Goal: Task Accomplishment & Management: Manage account settings

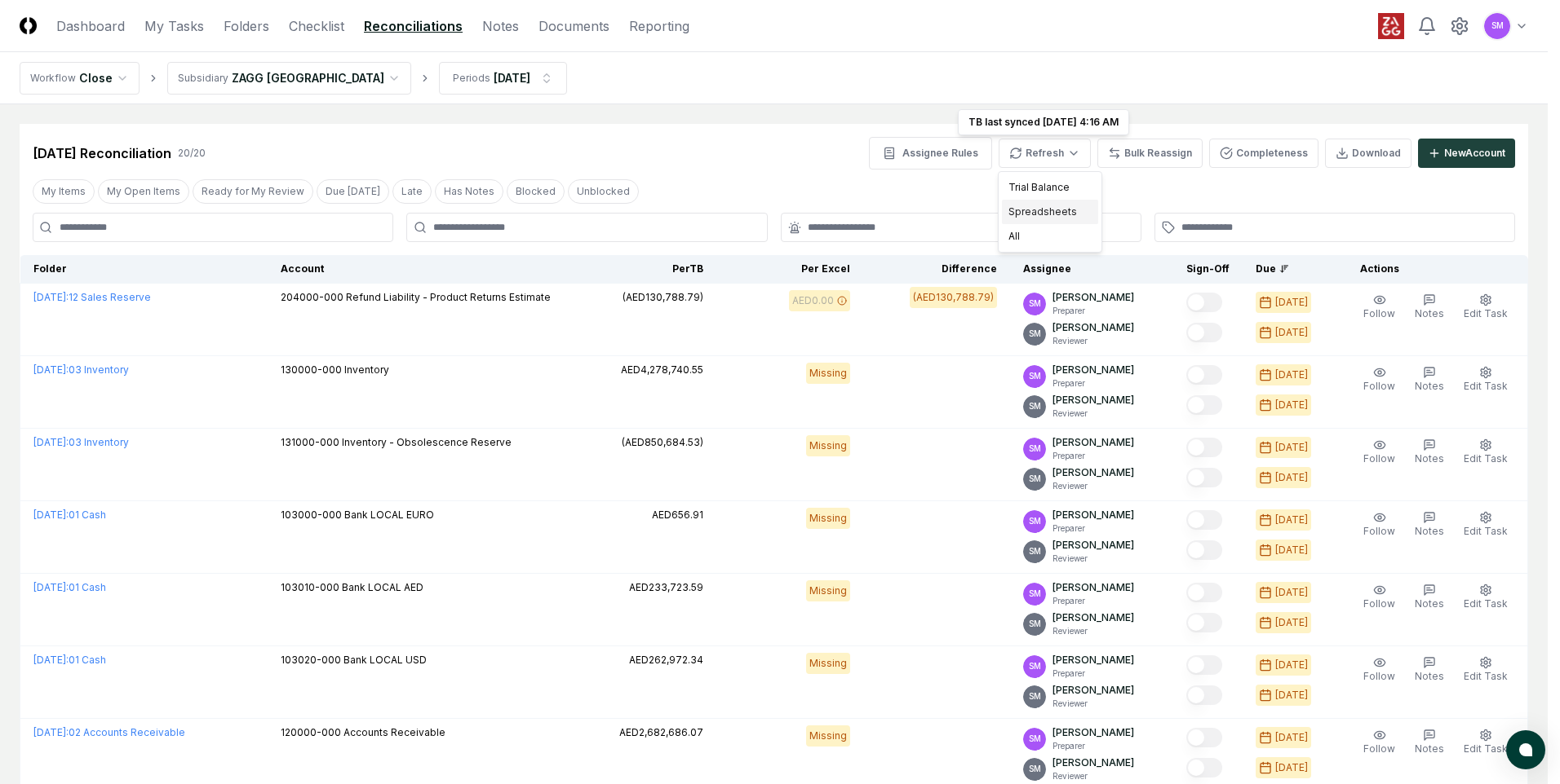
click at [1037, 211] on div "Spreadsheets" at bounding box center [1050, 212] width 96 height 25
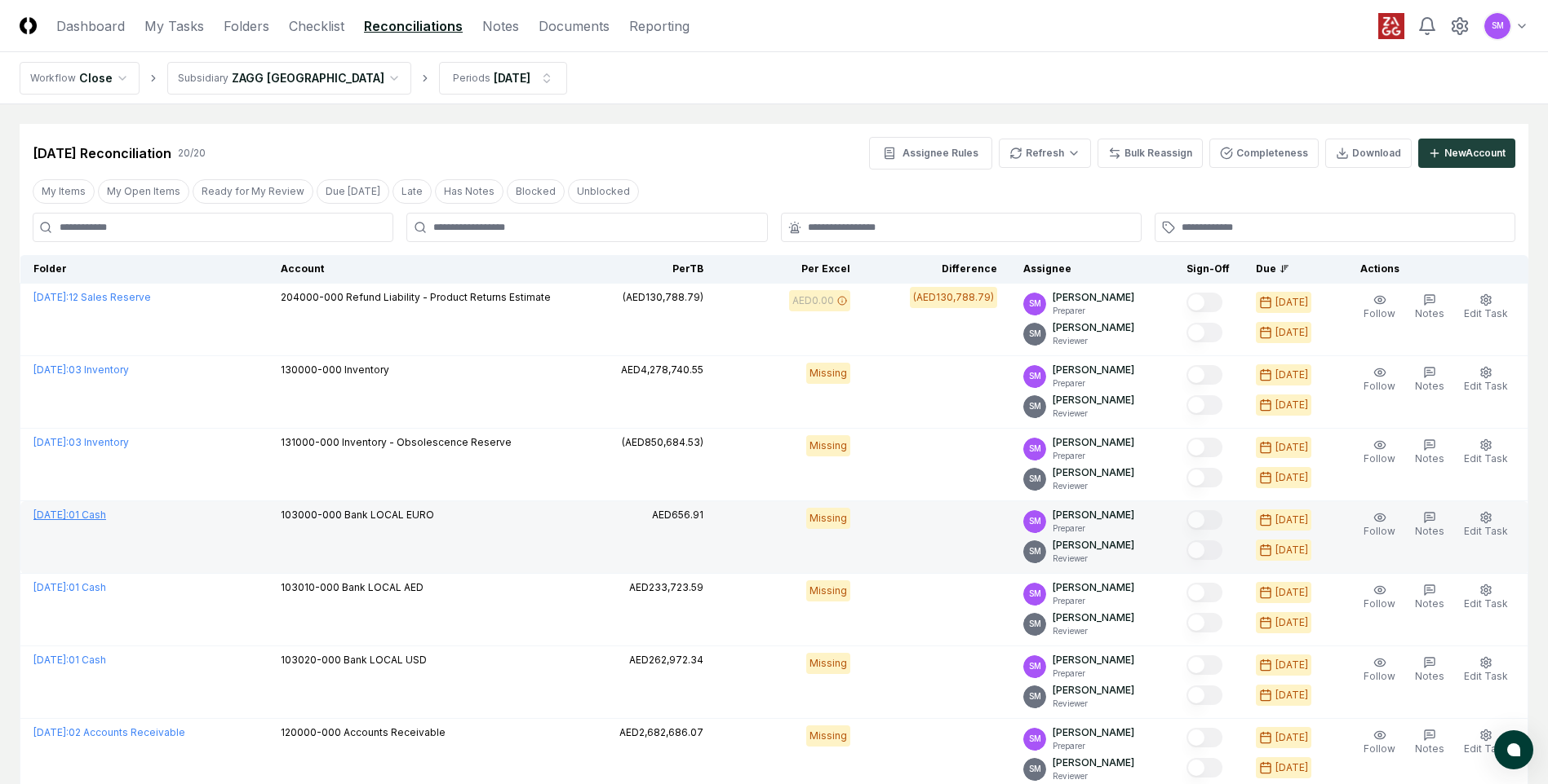
click at [106, 516] on link "[DATE] : 01 Cash" at bounding box center [70, 515] width 73 height 12
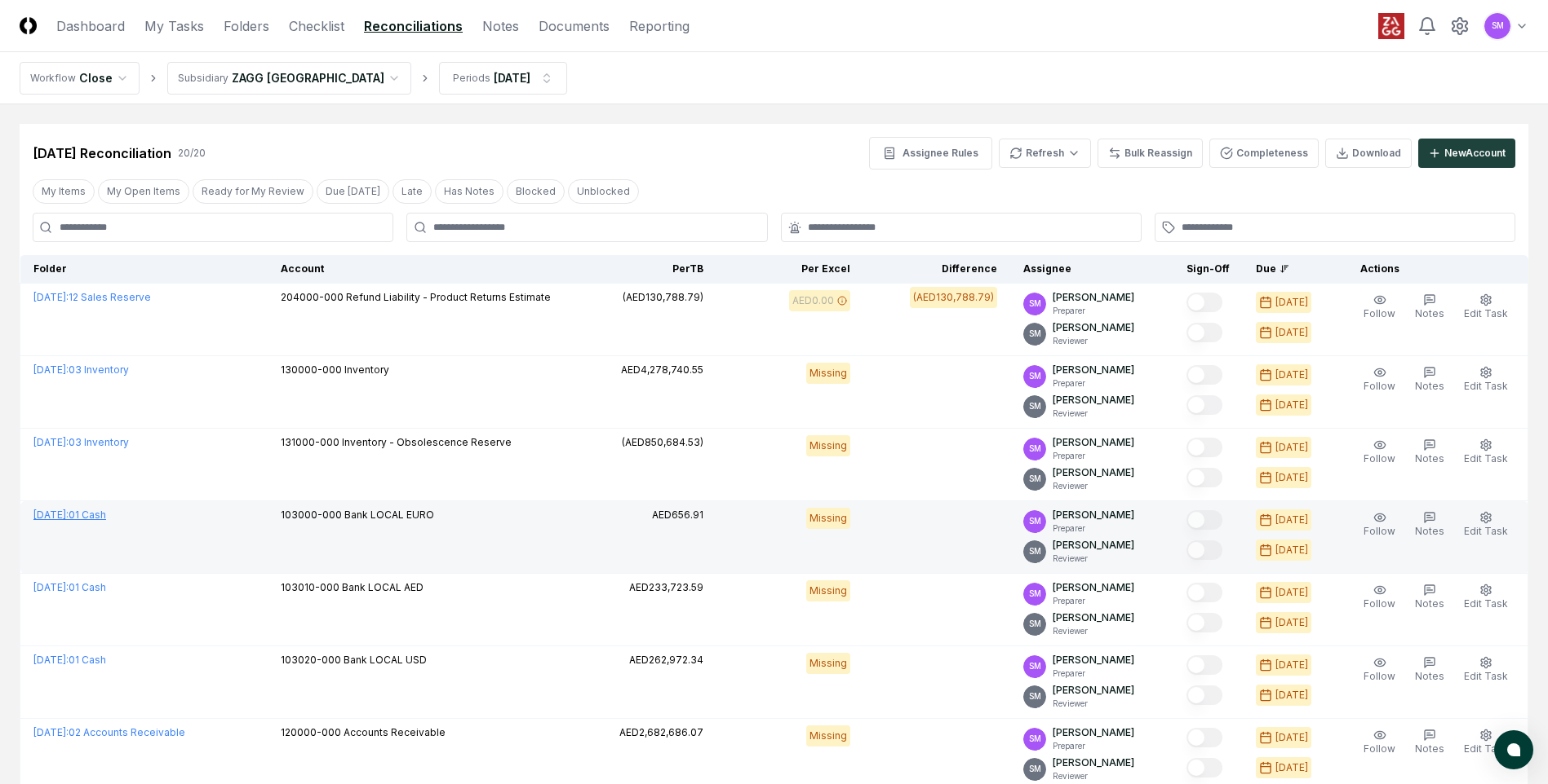
click at [106, 516] on link "[DATE] : 01 Cash" at bounding box center [70, 515] width 73 height 12
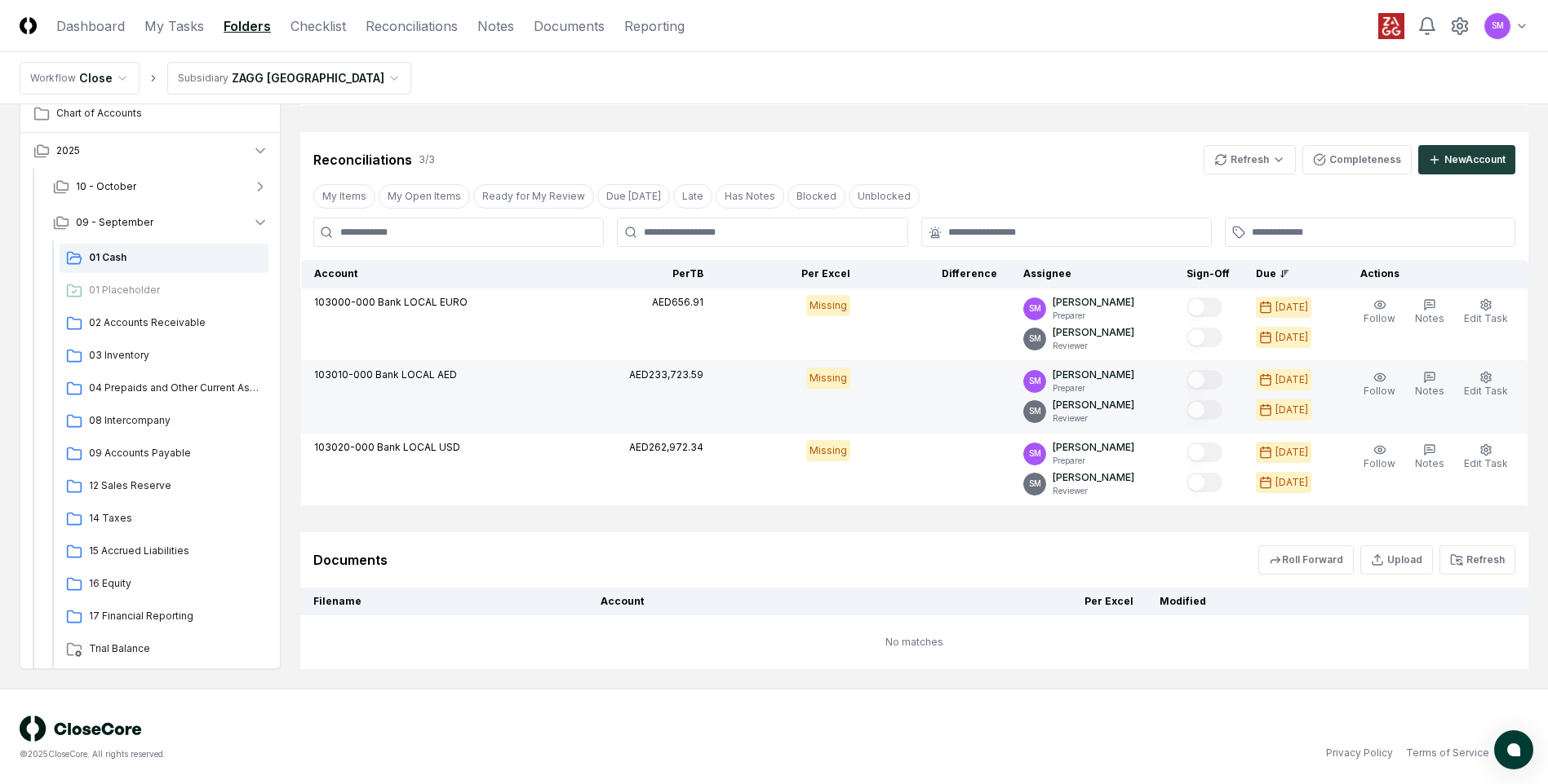
scroll to position [420, 0]
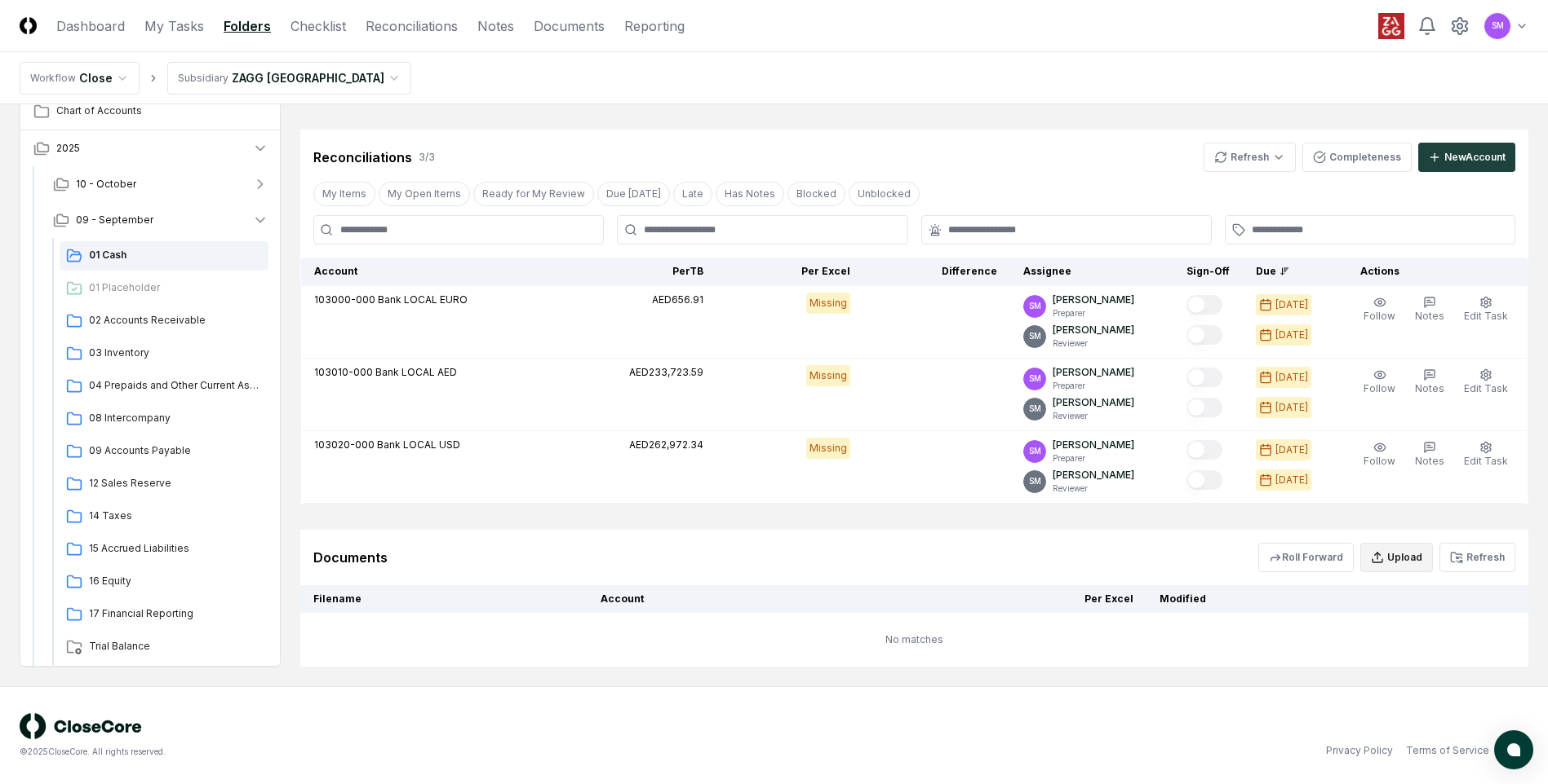
click at [1407, 558] on button "Upload" at bounding box center [1396, 557] width 73 height 30
click at [1416, 651] on input "file" at bounding box center [1398, 652] width 234 height 30
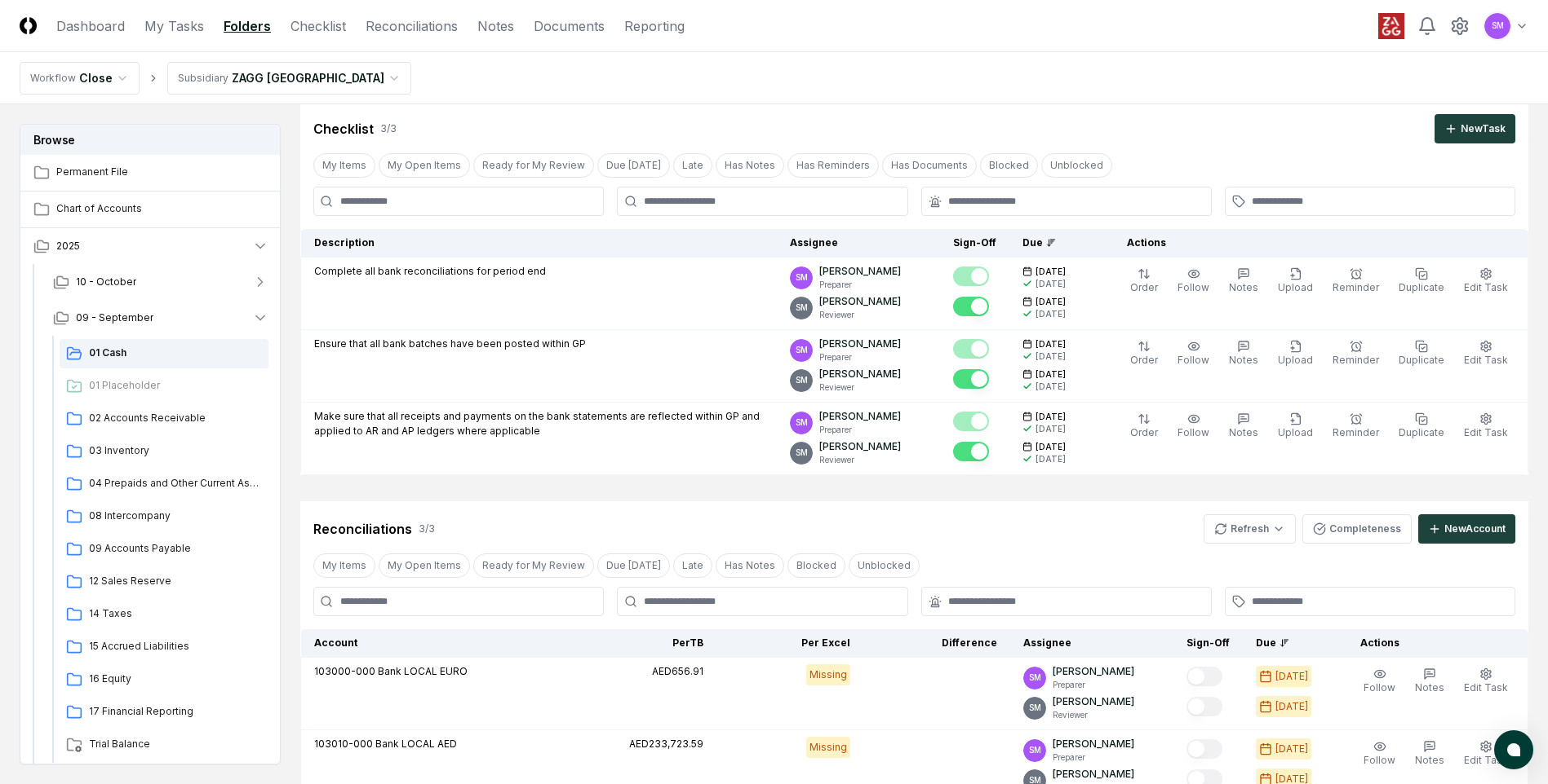
scroll to position [0, 0]
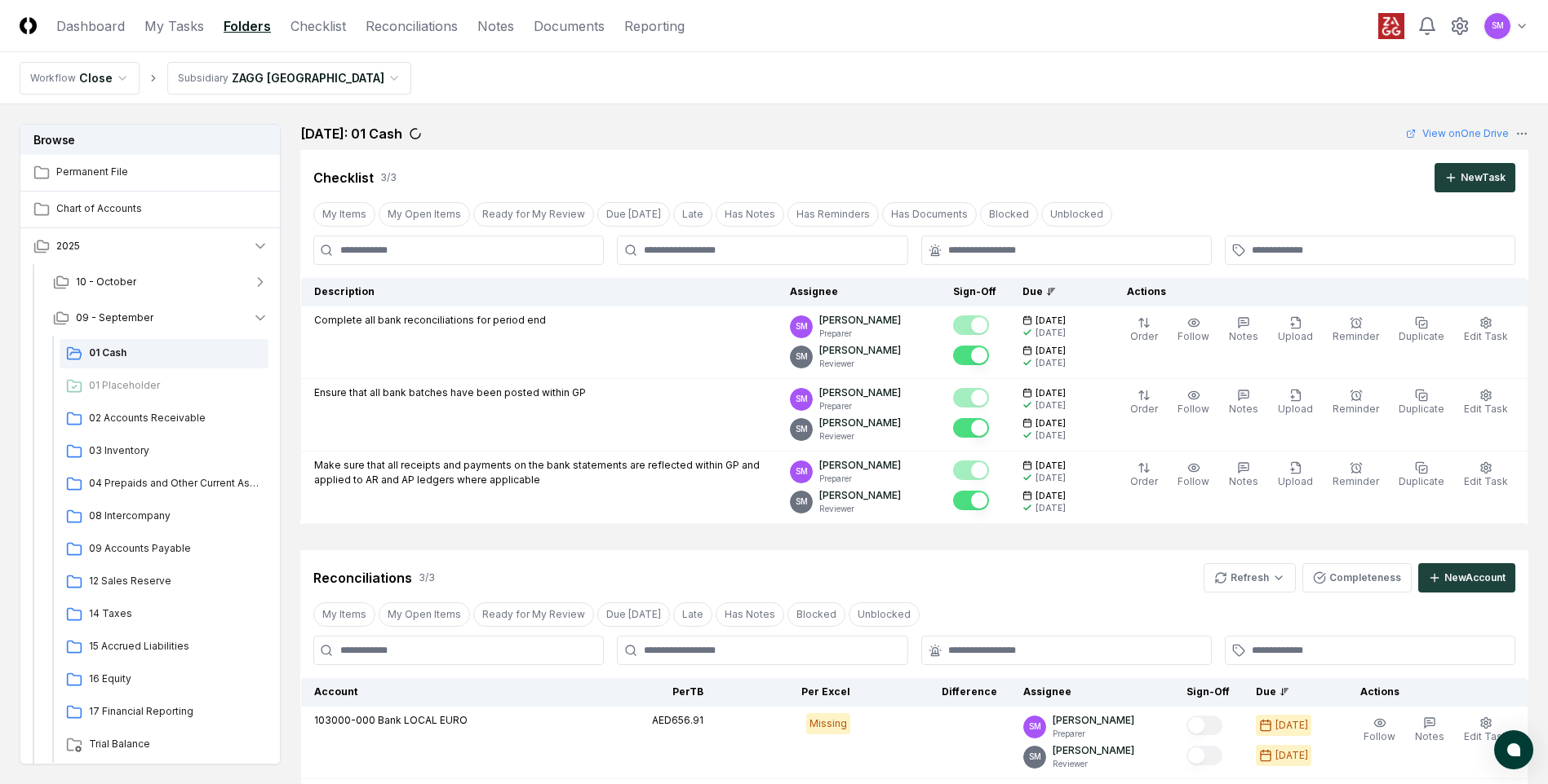
type input "**********"
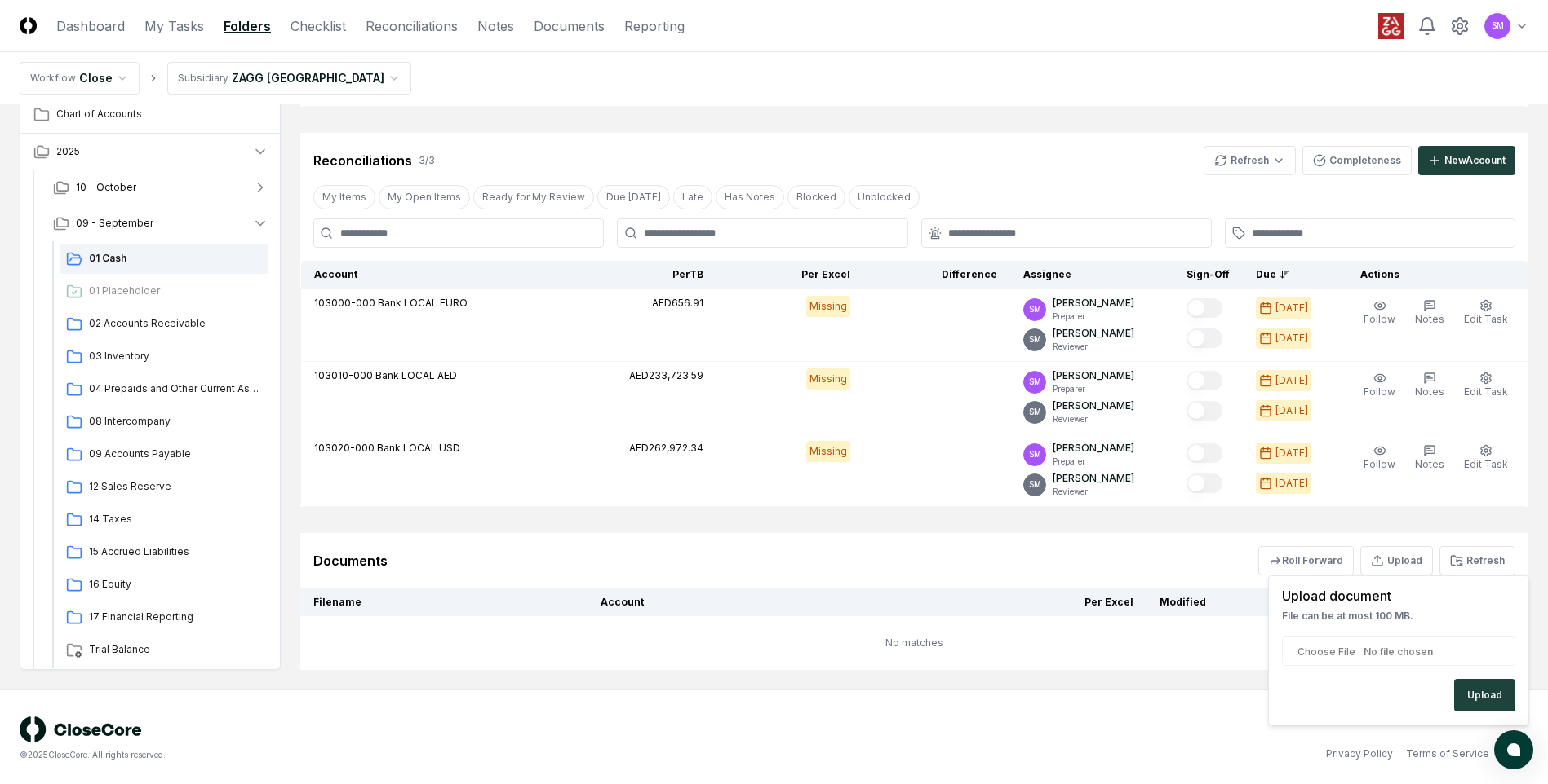
scroll to position [420, 0]
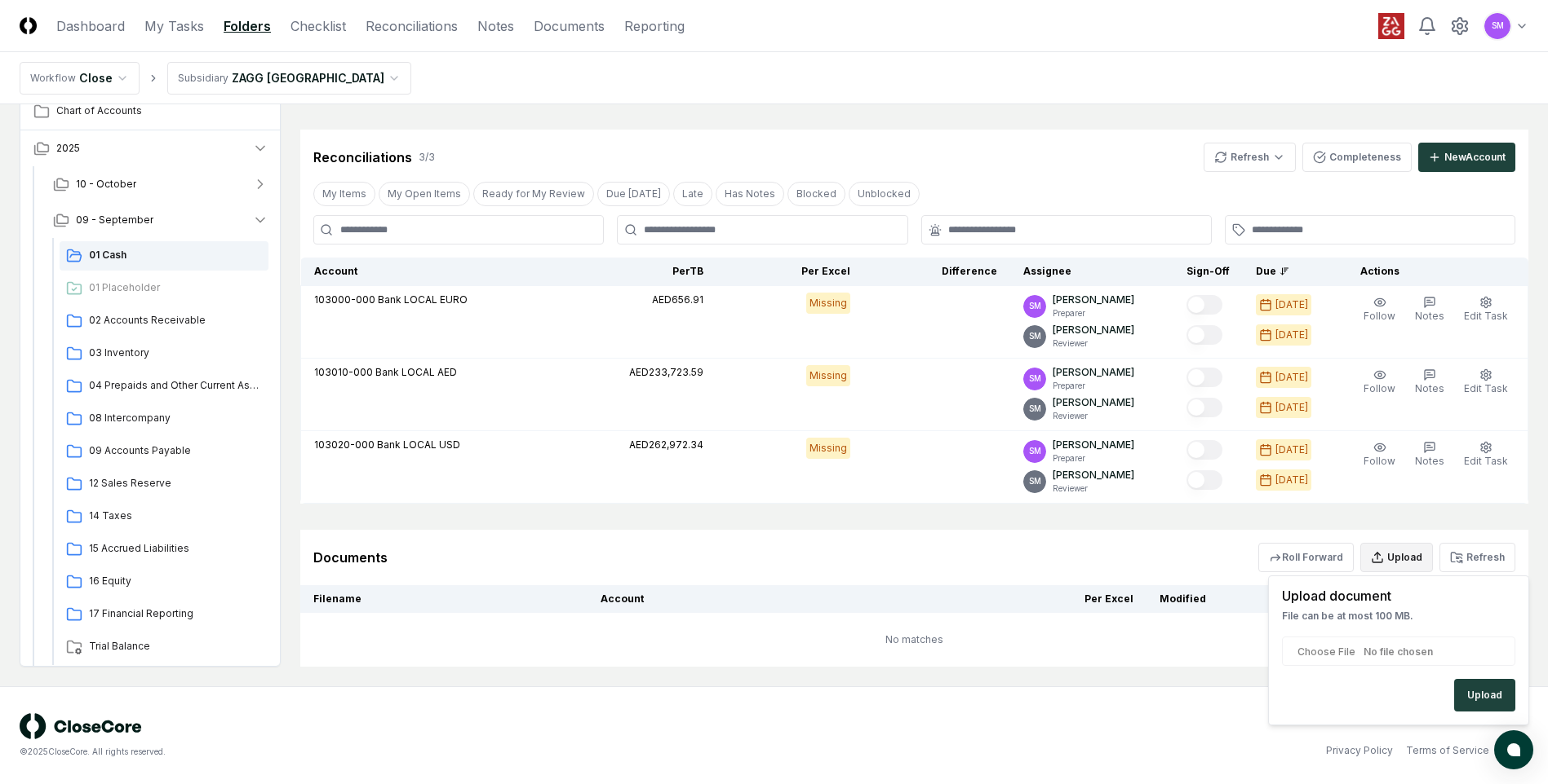
click at [1419, 554] on button "Upload" at bounding box center [1396, 557] width 73 height 30
click at [1415, 556] on button "Upload" at bounding box center [1396, 557] width 73 height 30
click at [1341, 650] on input "file" at bounding box center [1398, 652] width 234 height 30
type input "**********"
click at [1475, 686] on button "Upload" at bounding box center [1484, 696] width 62 height 33
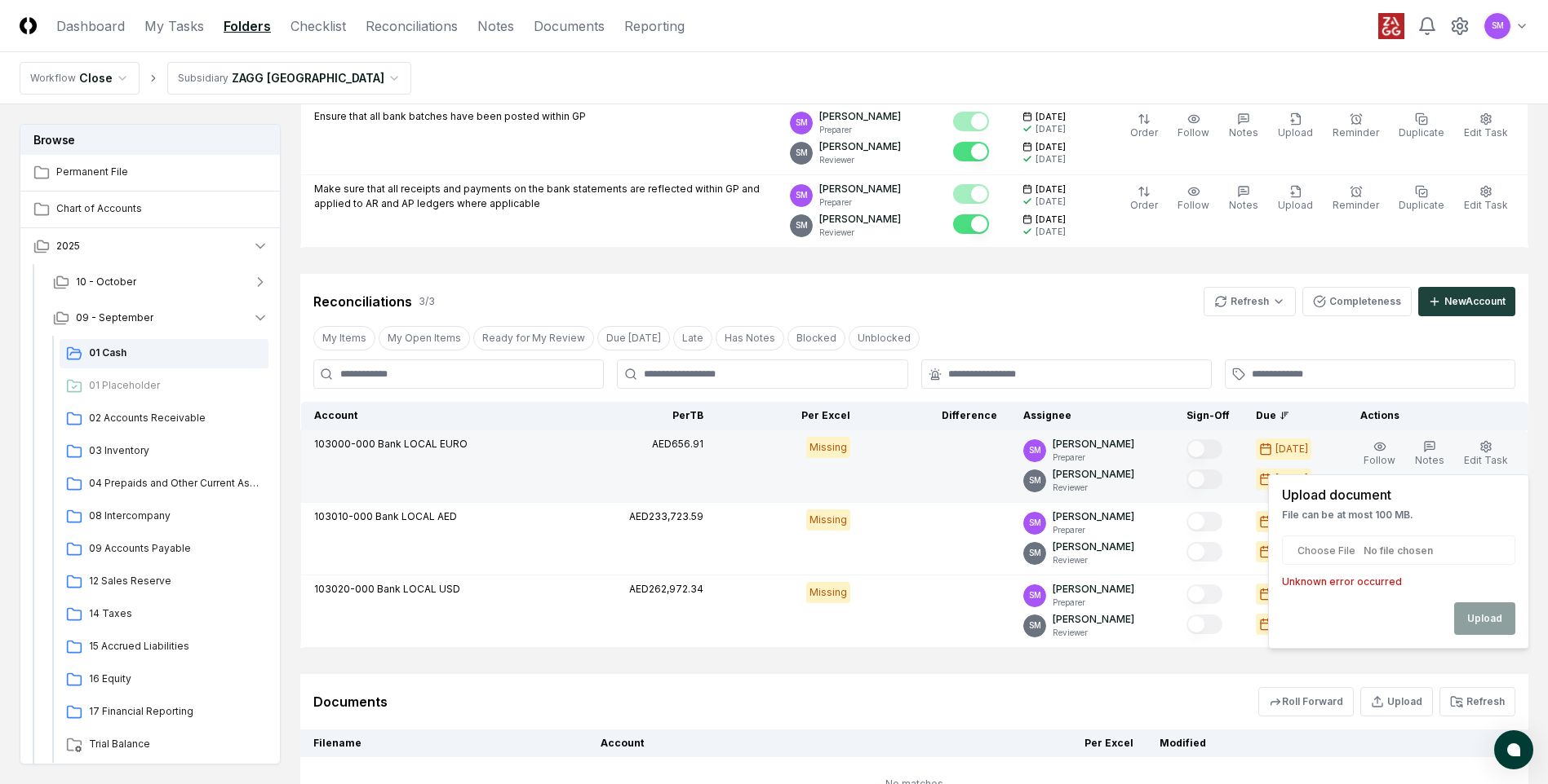
scroll to position [347, 0]
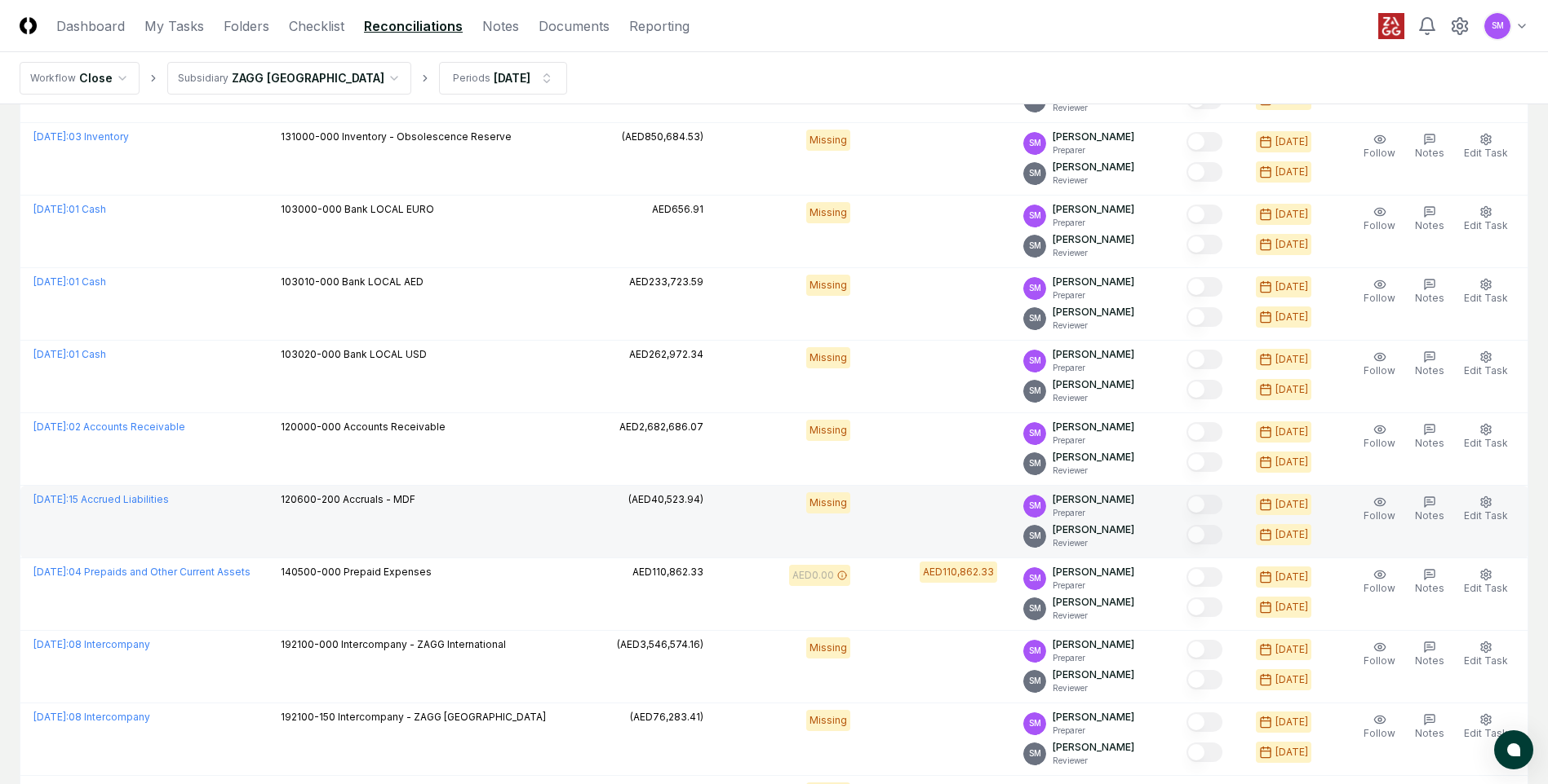
scroll to position [407, 0]
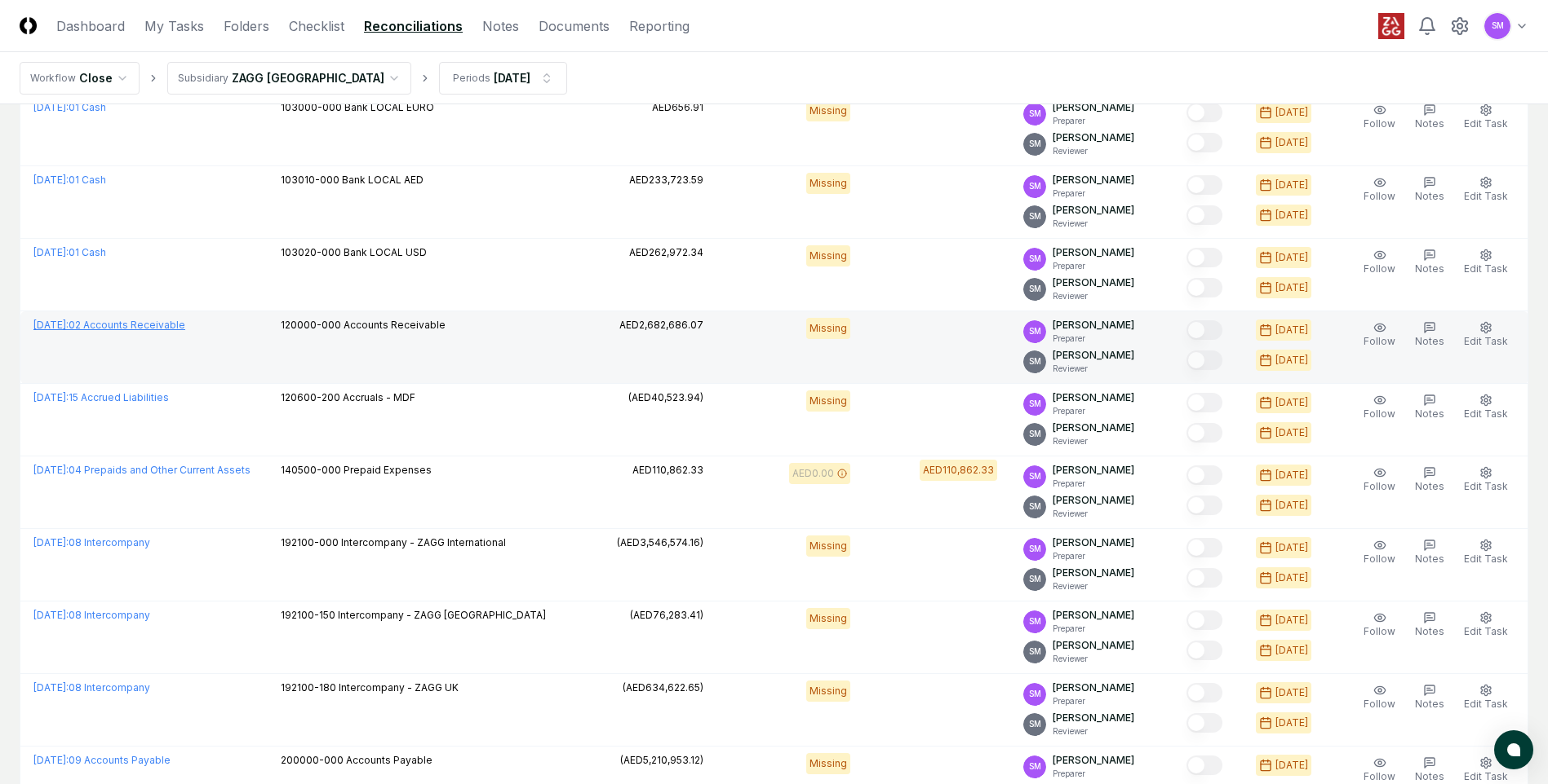
click at [185, 326] on link "[DATE] : 02 Accounts Receivable" at bounding box center [109, 325] width 152 height 12
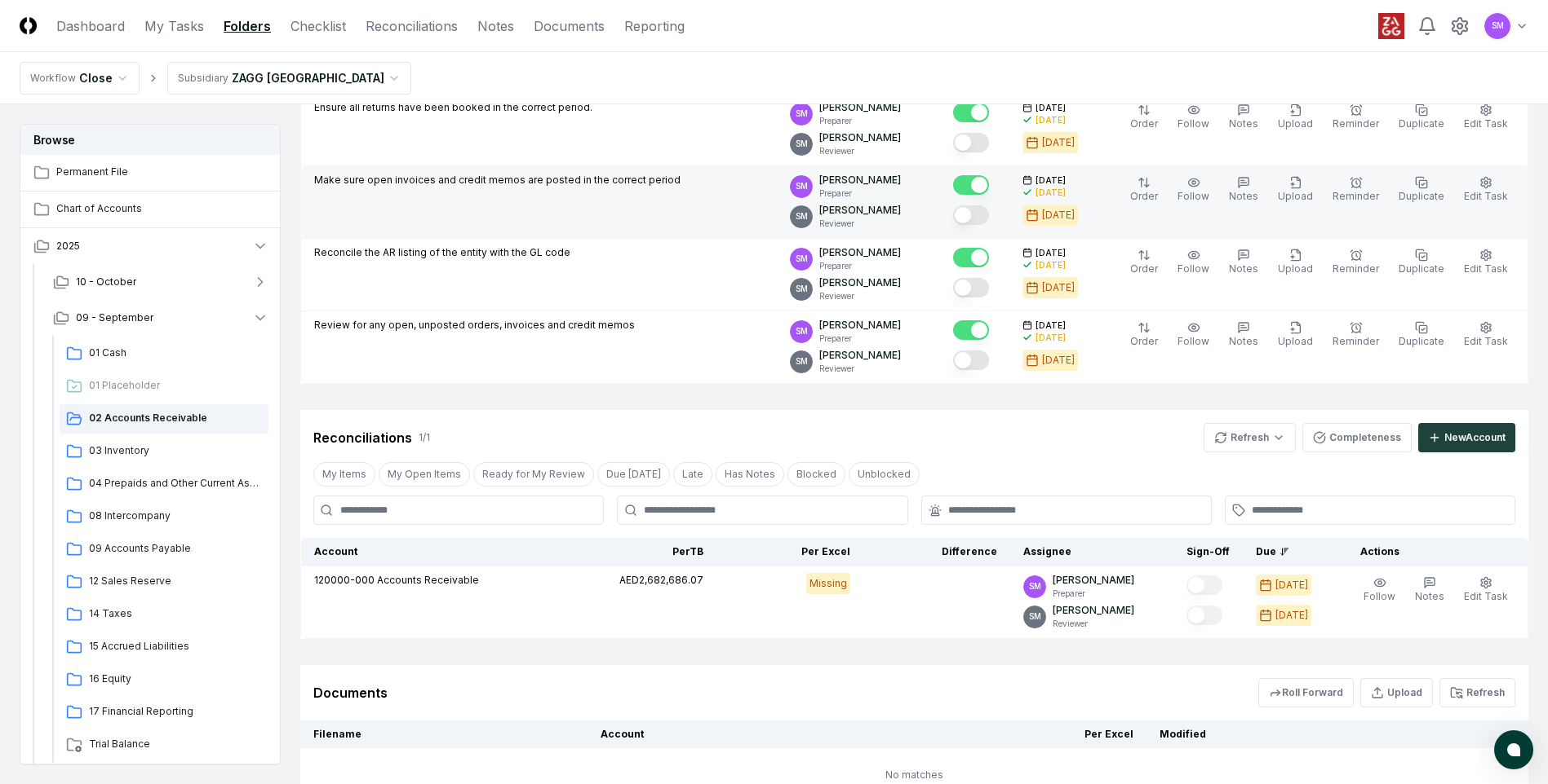
scroll to position [420, 0]
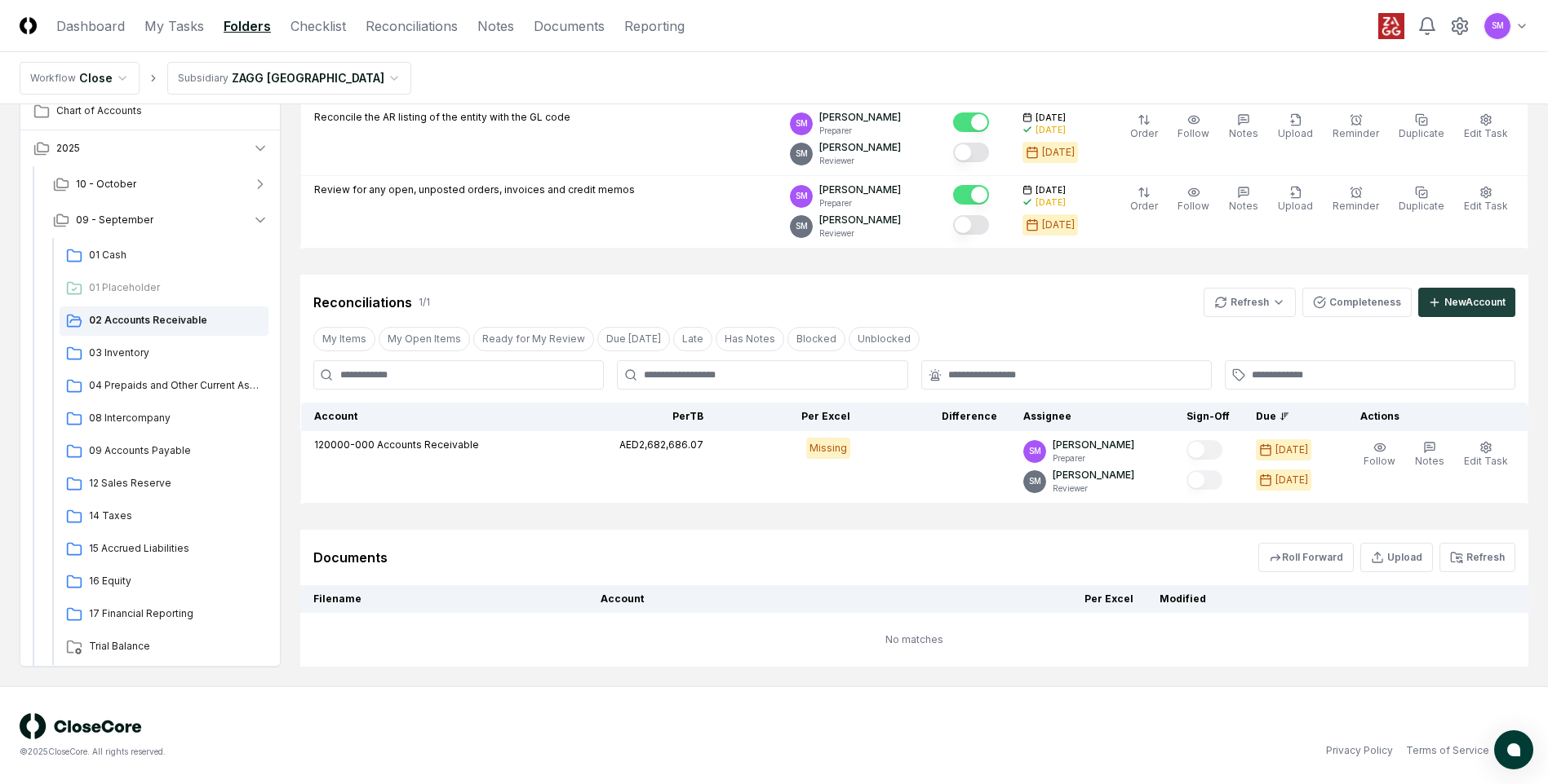
click at [1045, 652] on td "No matches" at bounding box center [914, 640] width 1228 height 54
click at [1397, 563] on button "Upload" at bounding box center [1396, 557] width 73 height 30
click at [1331, 653] on input "file" at bounding box center [1398, 652] width 234 height 30
type input "**********"
click at [1482, 699] on button "Upload" at bounding box center [1484, 696] width 62 height 33
